Goal: Transaction & Acquisition: Purchase product/service

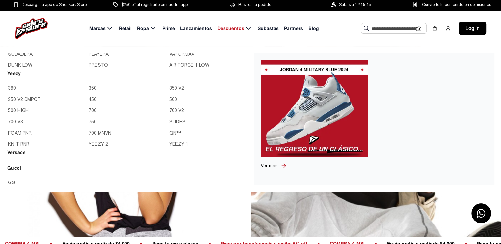
scroll to position [464, 0]
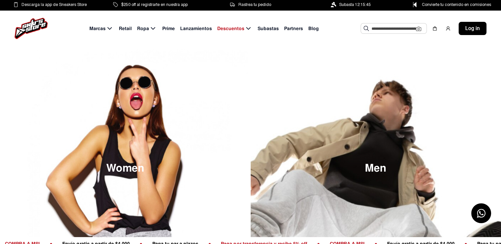
click at [169, 29] on span "Prime" at bounding box center [168, 28] width 13 height 7
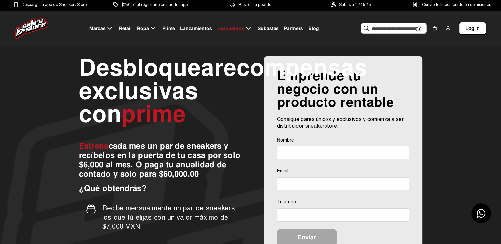
click at [203, 28] on span "Lanzamientos" at bounding box center [196, 28] width 32 height 7
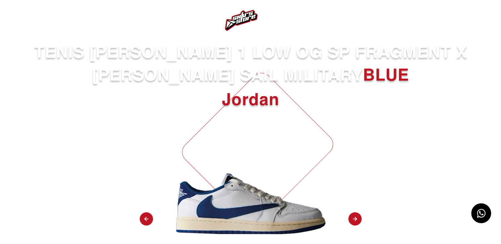
click at [363, 82] on span "BLUE" at bounding box center [386, 75] width 46 height 21
click at [216, 54] on span "TENIS [PERSON_NAME] 1 LOW OG SP FRAGMENT X [PERSON_NAME] SAIL MILITARY BLUE" at bounding box center [250, 64] width 475 height 46
click at [217, 54] on span "TENIS [PERSON_NAME] 1 LOW OG SP FRAGMENT X [PERSON_NAME] SAIL MILITARY BLUE" at bounding box center [250, 64] width 475 height 46
drag, startPoint x: 79, startPoint y: 43, endPoint x: 126, endPoint y: 67, distance: 53.3
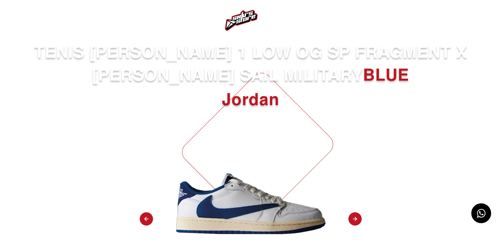
click at [79, 43] on span "TENIS [PERSON_NAME] 1 LOW OG SP FRAGMENT X [PERSON_NAME] SAIL MILITARY BLUE" at bounding box center [250, 64] width 475 height 46
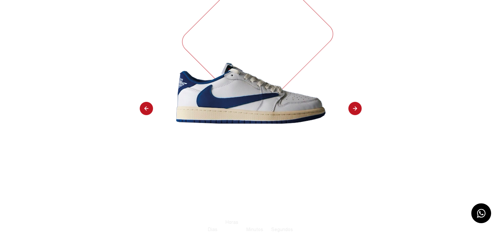
scroll to position [99, 0]
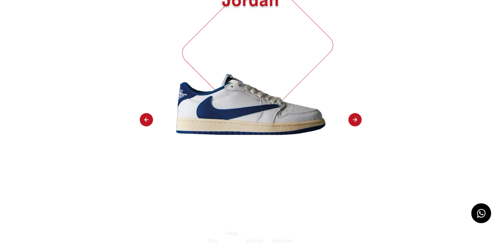
click at [353, 120] on img at bounding box center [354, 120] width 13 height 14
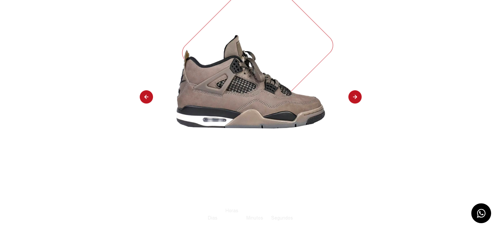
click at [354, 119] on div "TENIS [PERSON_NAME] 4 [PERSON_NAME] Registrate a la lista de espera Tiempo para…" at bounding box center [250, 138] width 501 height 392
click at [353, 97] on img at bounding box center [354, 97] width 13 height 14
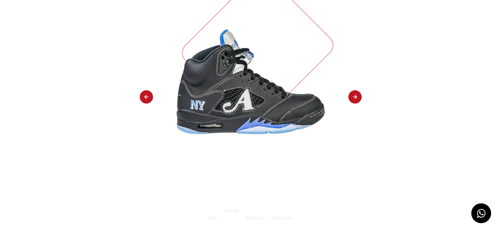
click at [353, 97] on img at bounding box center [354, 97] width 13 height 14
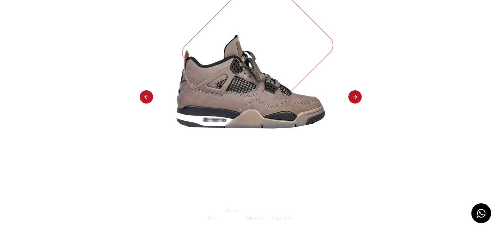
click at [353, 97] on img at bounding box center [354, 97] width 13 height 14
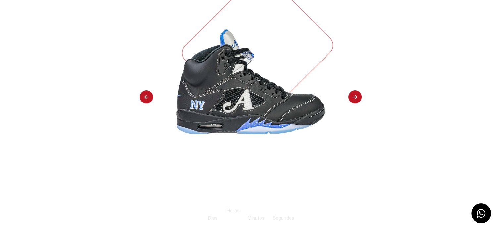
click at [353, 97] on img at bounding box center [354, 97] width 13 height 14
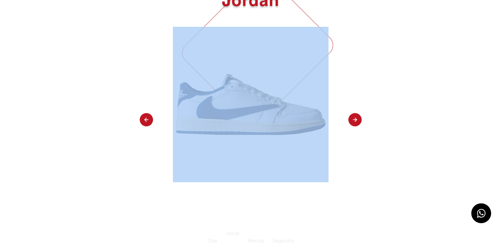
click at [353, 97] on div "TENIS [PERSON_NAME] 1 LOW OG SP FRAGMENT X [PERSON_NAME] SAIL MILITARY BLUE [PE…" at bounding box center [250, 149] width 501 height 415
drag, startPoint x: 353, startPoint y: 97, endPoint x: 353, endPoint y: 120, distance: 22.5
click at [353, 120] on img at bounding box center [354, 120] width 13 height 14
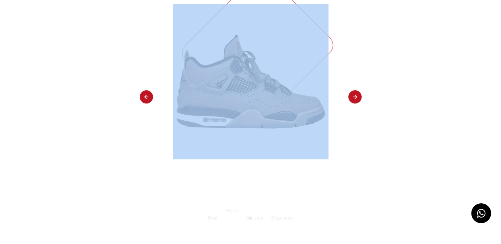
click at [353, 120] on div "TENIS [PERSON_NAME] 4 [PERSON_NAME] Registrate a la lista de espera Tiempo para…" at bounding box center [250, 138] width 501 height 392
drag, startPoint x: 353, startPoint y: 120, endPoint x: 395, endPoint y: 69, distance: 66.6
click at [395, 69] on div "TENIS [PERSON_NAME] 4 [PERSON_NAME] Registrate a la lista de espera Tiempo para…" at bounding box center [250, 138] width 501 height 392
click at [355, 97] on img at bounding box center [354, 97] width 13 height 14
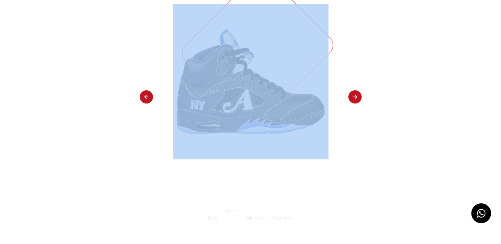
click at [146, 111] on div "TENIS [PERSON_NAME] 5 AWAKE NY BLACK [PERSON_NAME] Registrate a la lista de esp…" at bounding box center [250, 138] width 501 height 392
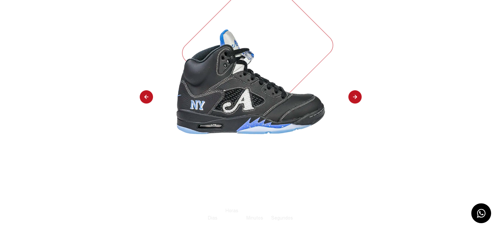
click at [352, 96] on img at bounding box center [354, 97] width 13 height 14
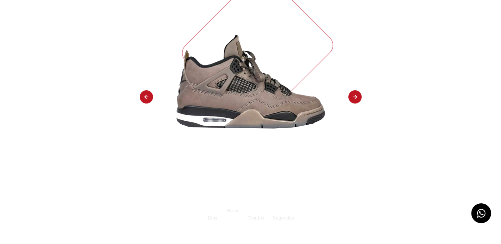
click at [352, 96] on img at bounding box center [354, 97] width 13 height 14
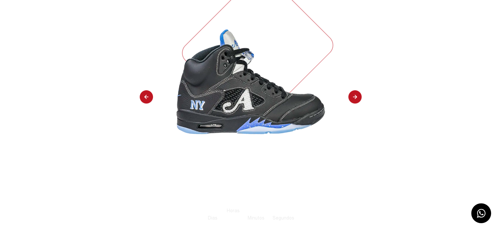
click at [352, 96] on img at bounding box center [354, 97] width 13 height 14
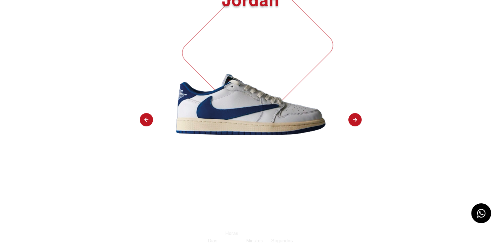
select select "**"
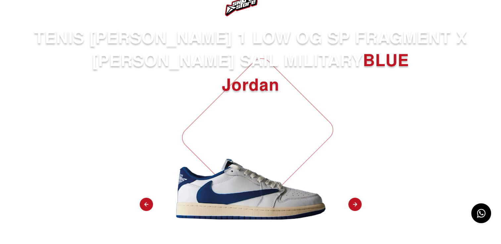
scroll to position [0, 0]
